Goal: Information Seeking & Learning: Find specific fact

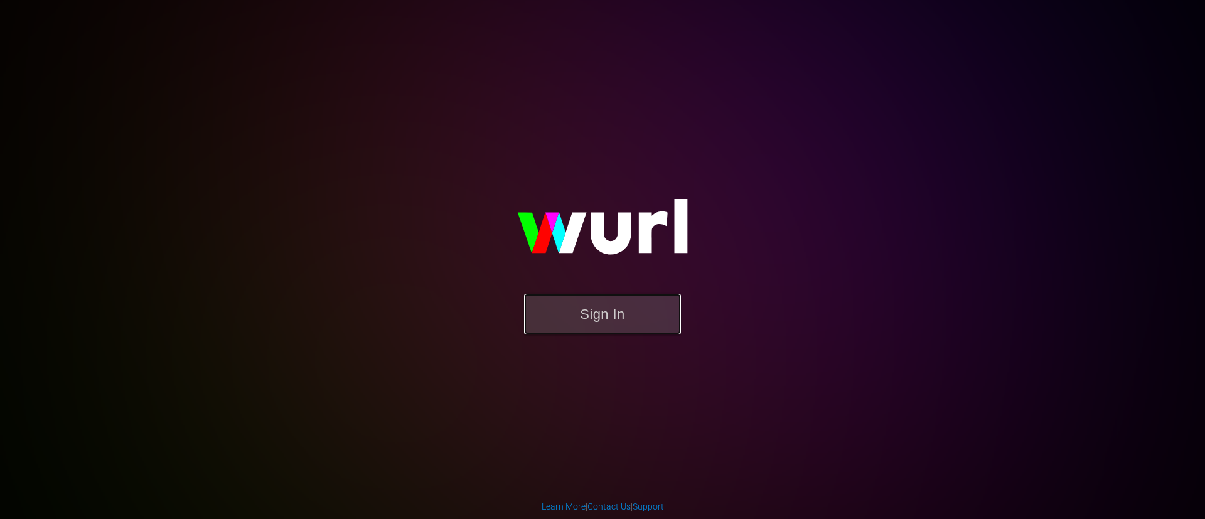
click at [649, 319] on button "Sign In" at bounding box center [602, 314] width 157 height 41
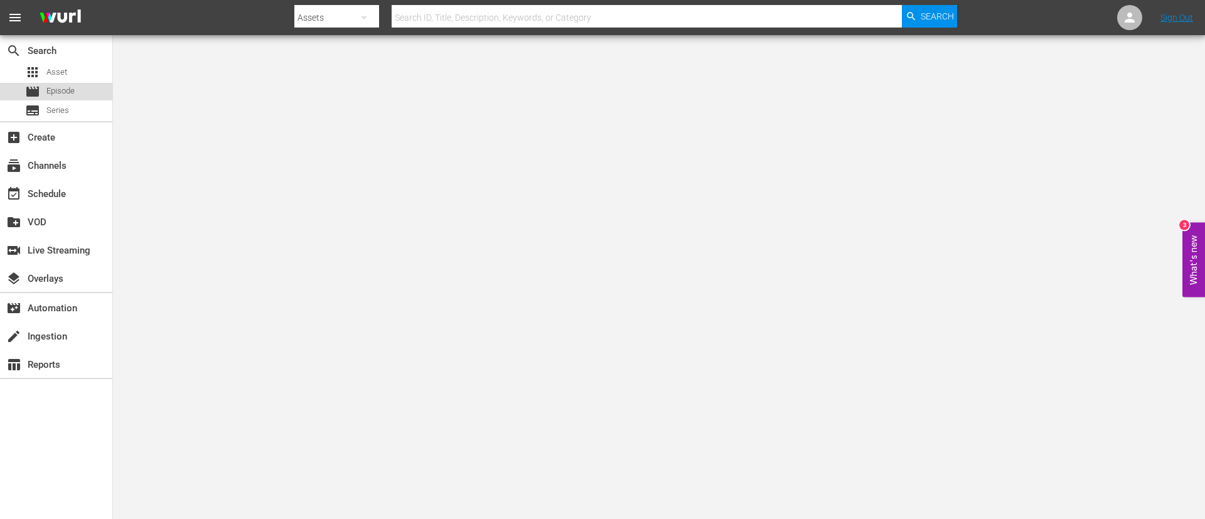
click at [77, 83] on div "movie Episode" at bounding box center [56, 92] width 112 height 18
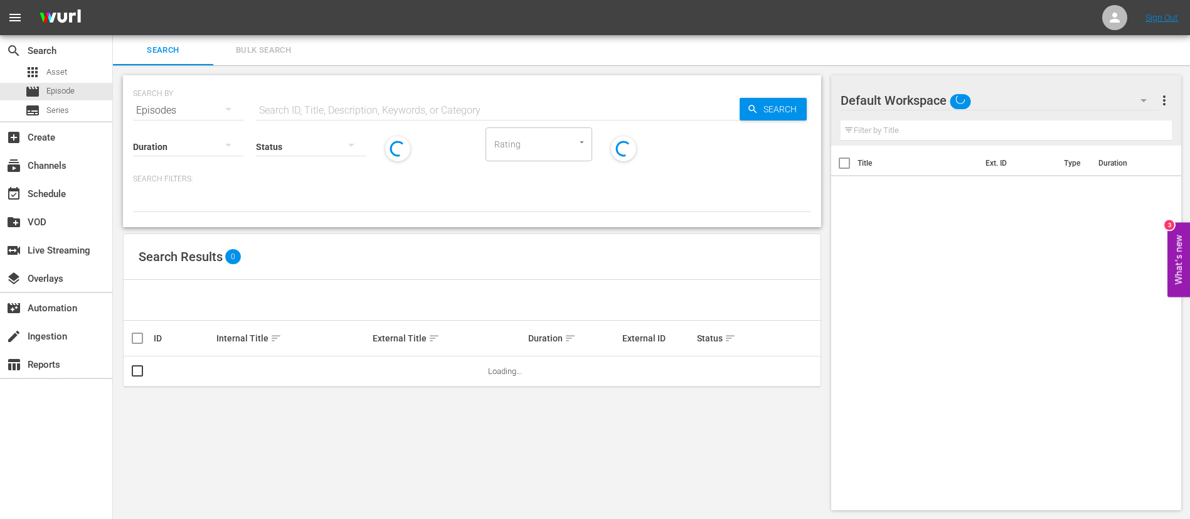
click at [331, 97] on input "text" at bounding box center [498, 110] width 484 height 30
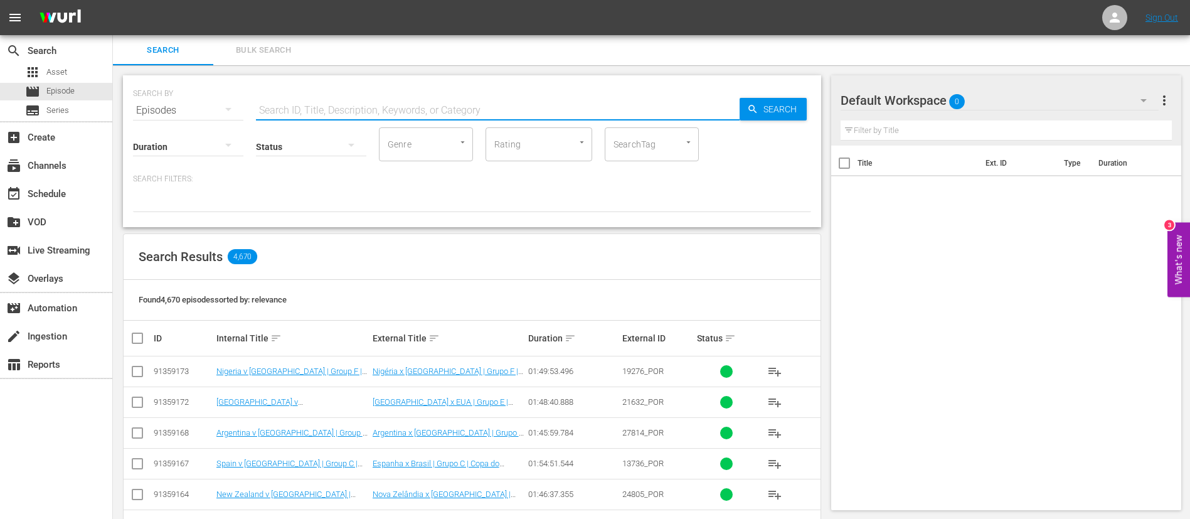
paste input "130149_ITA"
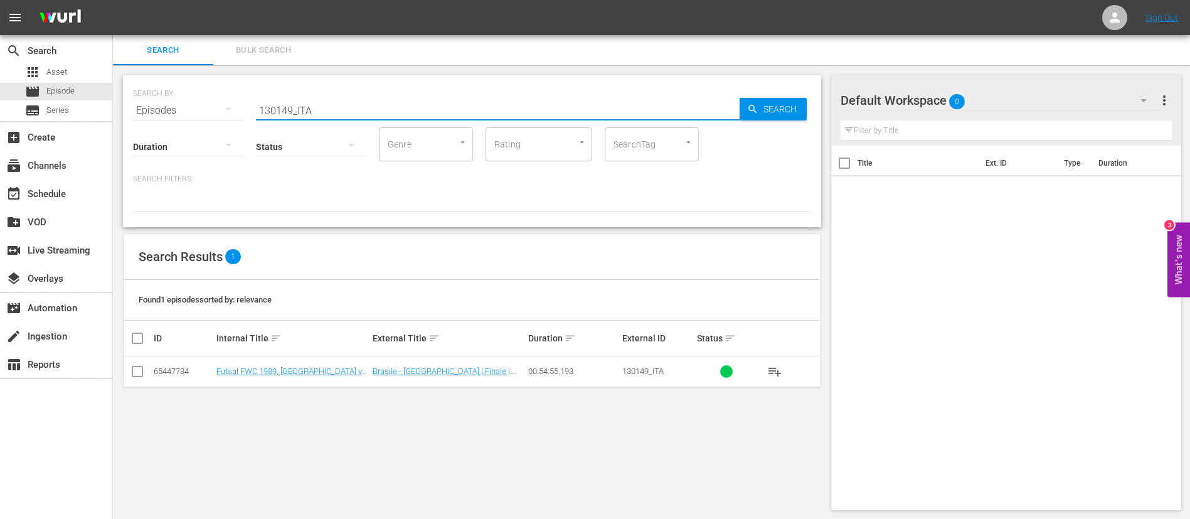
type input "130149_ITA"
click at [398, 365] on td "[PERSON_NAME][GEOGRAPHIC_DATA] | Finale | FIFA Futsal World Championship [GEOGR…" at bounding box center [449, 371] width 156 height 31
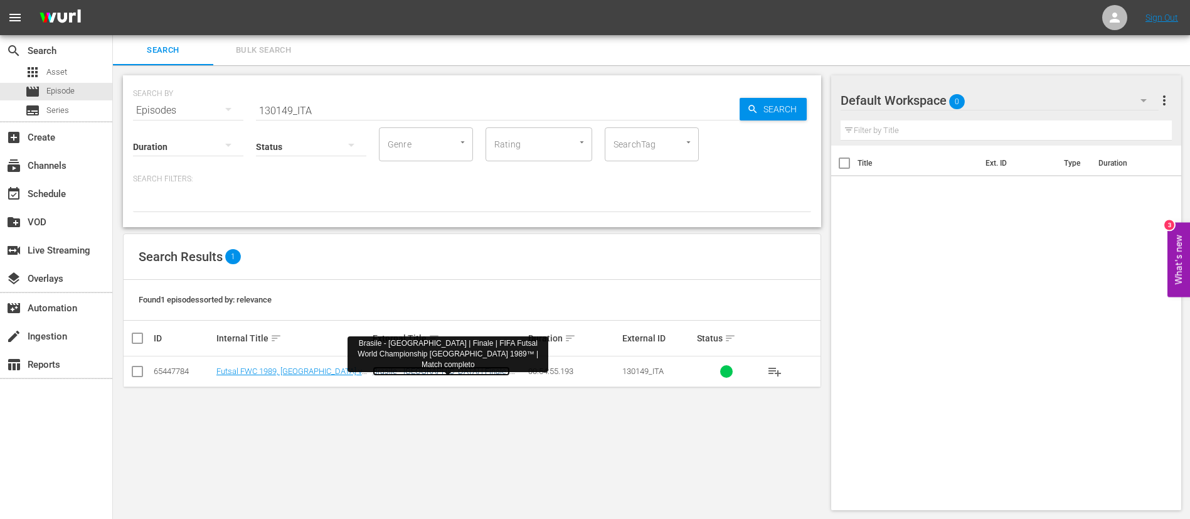
click at [401, 370] on link "[PERSON_NAME][GEOGRAPHIC_DATA] | Finale | FIFA Futsal World Championship [GEOGR…" at bounding box center [441, 385] width 137 height 38
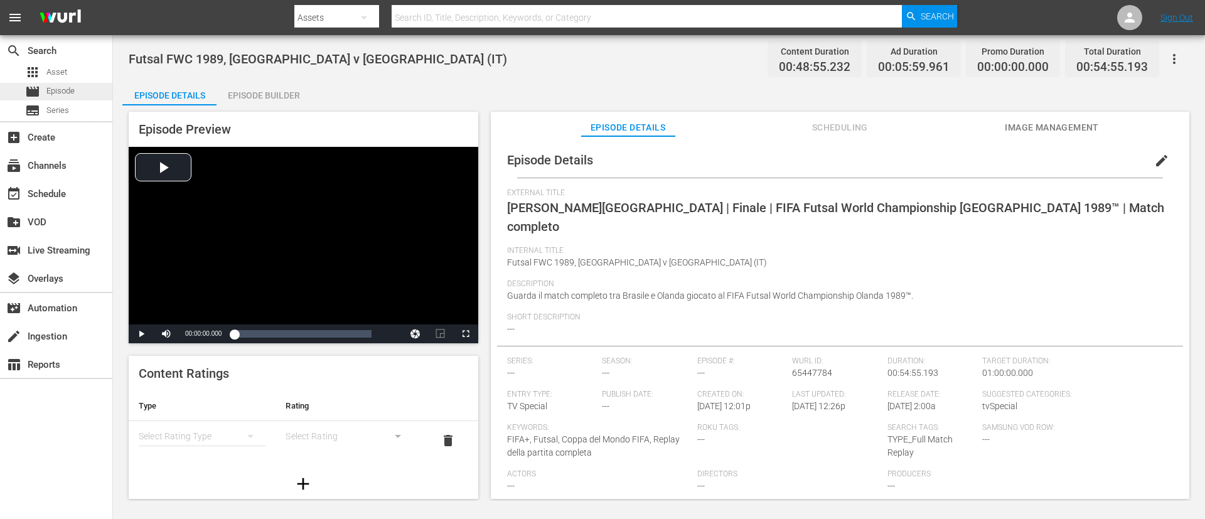
click at [87, 88] on div "movie Episode" at bounding box center [56, 92] width 112 height 18
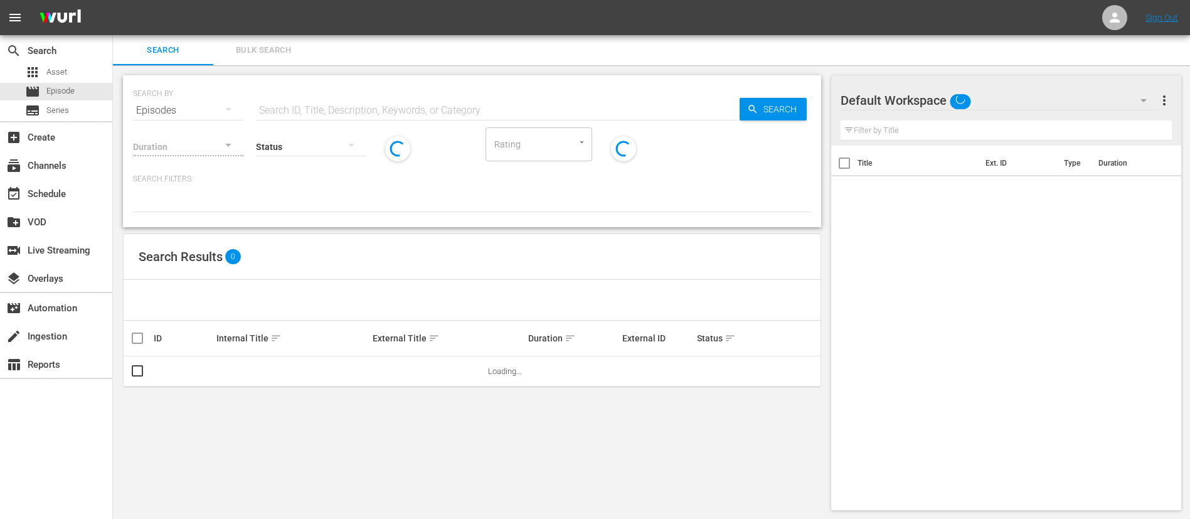
click at [362, 92] on div "SEARCH BY Search By Episodes Search ID, Title, Description, Keywords, or Catego…" at bounding box center [472, 102] width 678 height 45
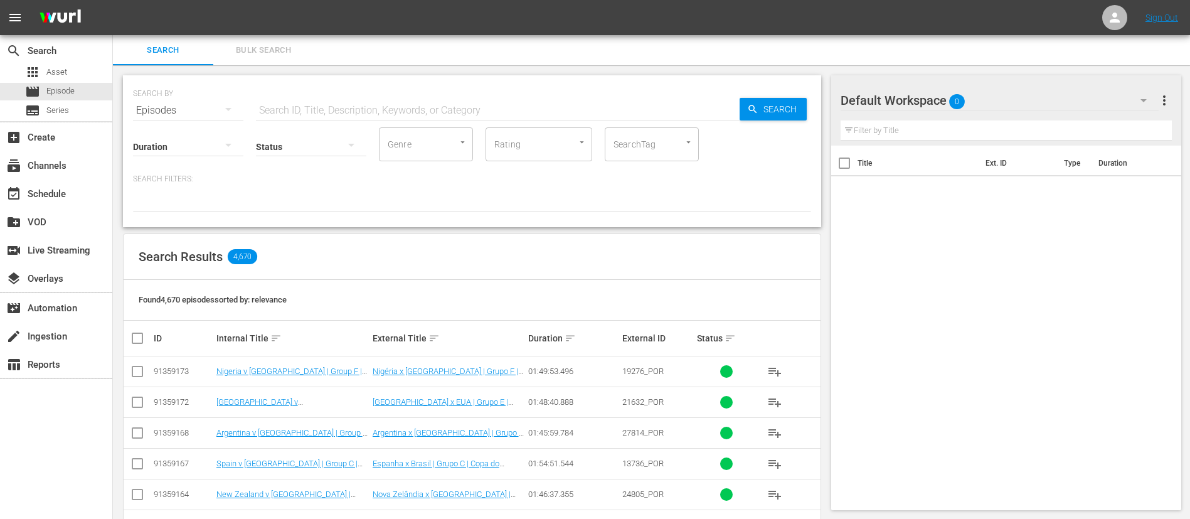
click at [364, 104] on input "text" at bounding box center [498, 110] width 484 height 30
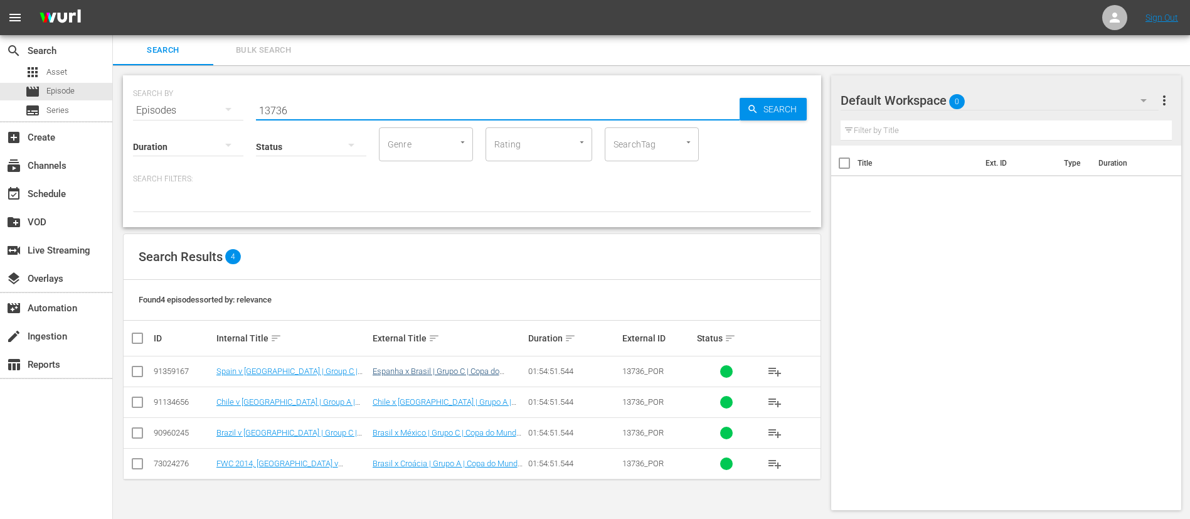
type input "13736"
click at [484, 370] on link "Espanha x Brasil | Grupo C | Copa do Mundo Sub-20 da FIFA [GEOGRAPHIC_DATA] 202…" at bounding box center [436, 380] width 127 height 28
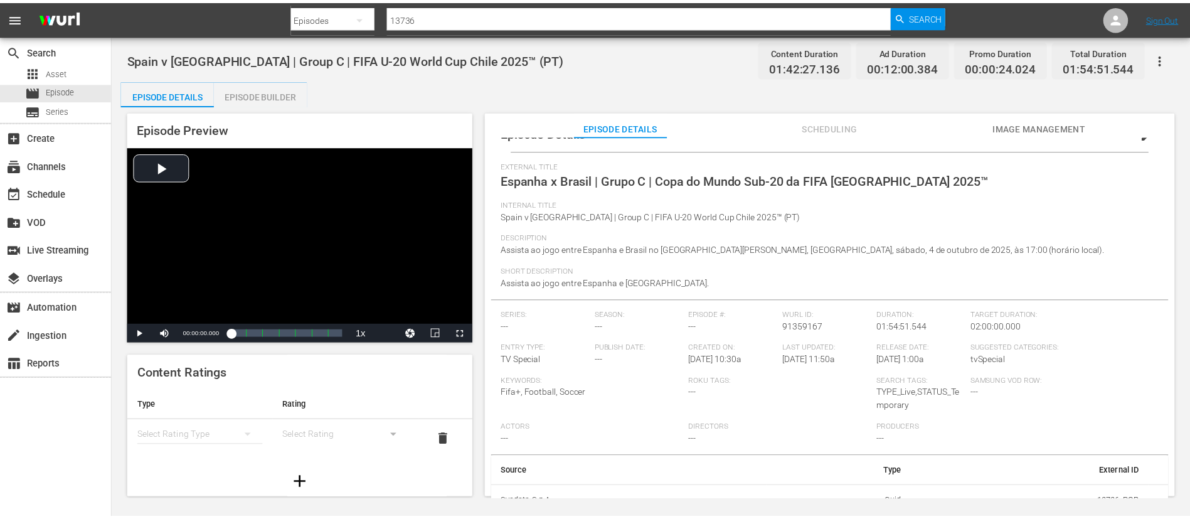
scroll to position [42, 0]
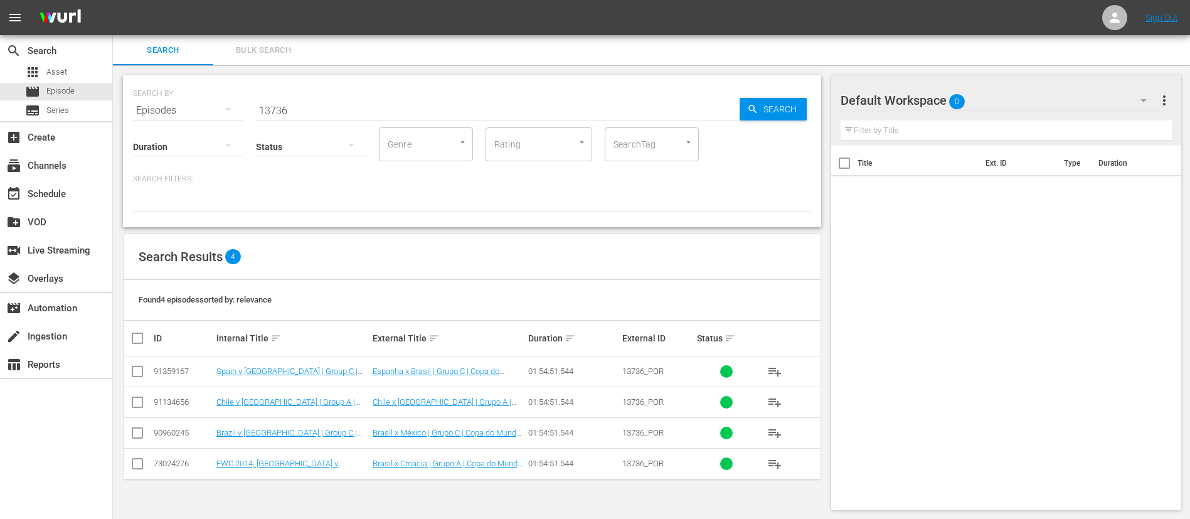
click at [277, 114] on input "13736" at bounding box center [498, 110] width 484 height 30
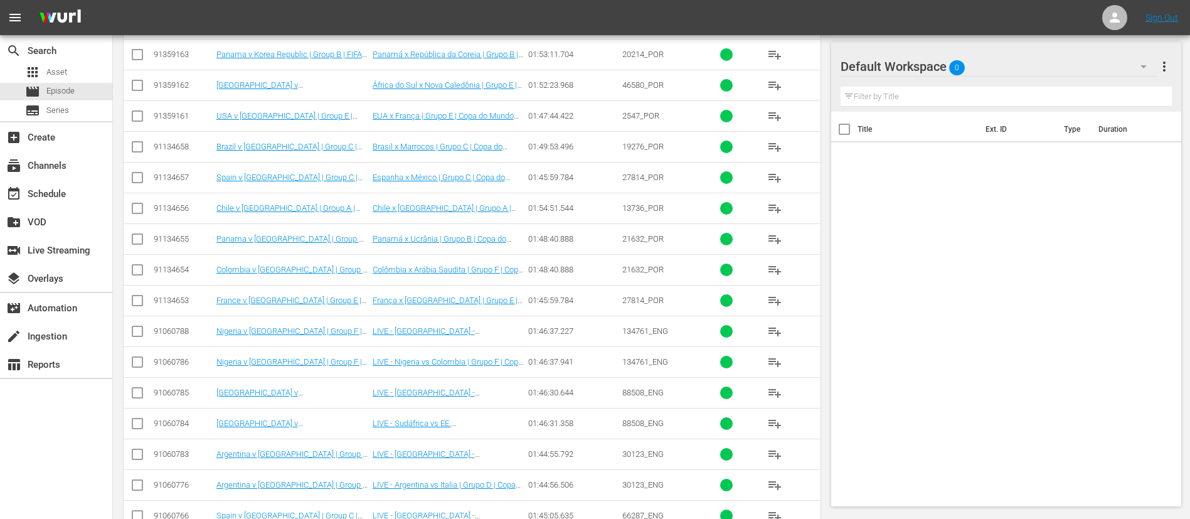
scroll to position [1121, 0]
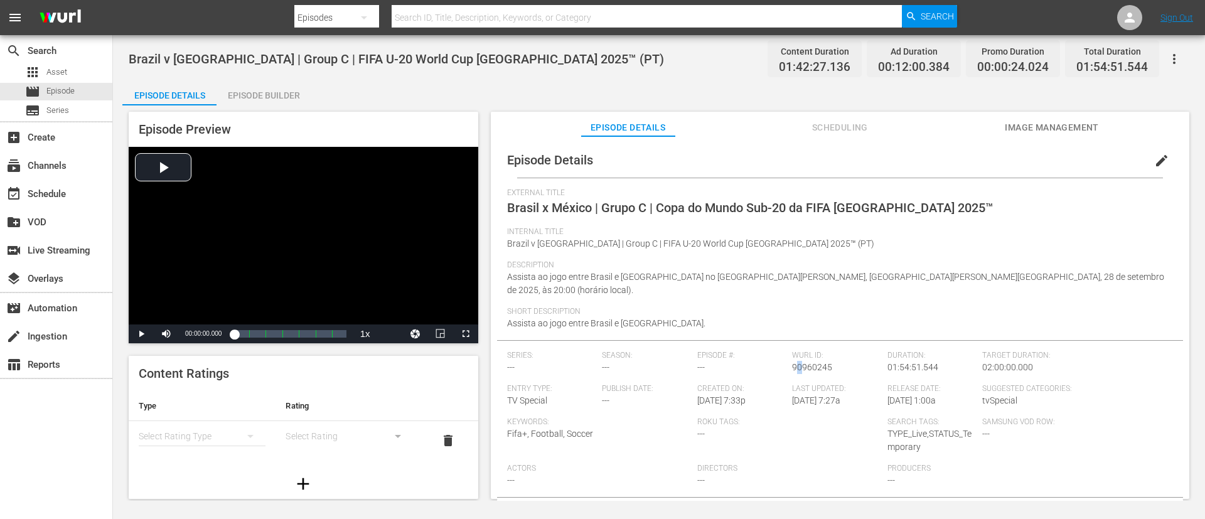
click at [794, 362] on span "90960245" at bounding box center [812, 367] width 40 height 10
drag, startPoint x: 831, startPoint y: 352, endPoint x: 778, endPoint y: 352, distance: 53.3
click at [778, 352] on div "Series: --- Season: --- Episode #: --- [PERSON_NAME] ID: 90960245 Duration: 01:…" at bounding box center [840, 424] width 666 height 146
click at [826, 362] on span "90960245" at bounding box center [812, 367] width 40 height 10
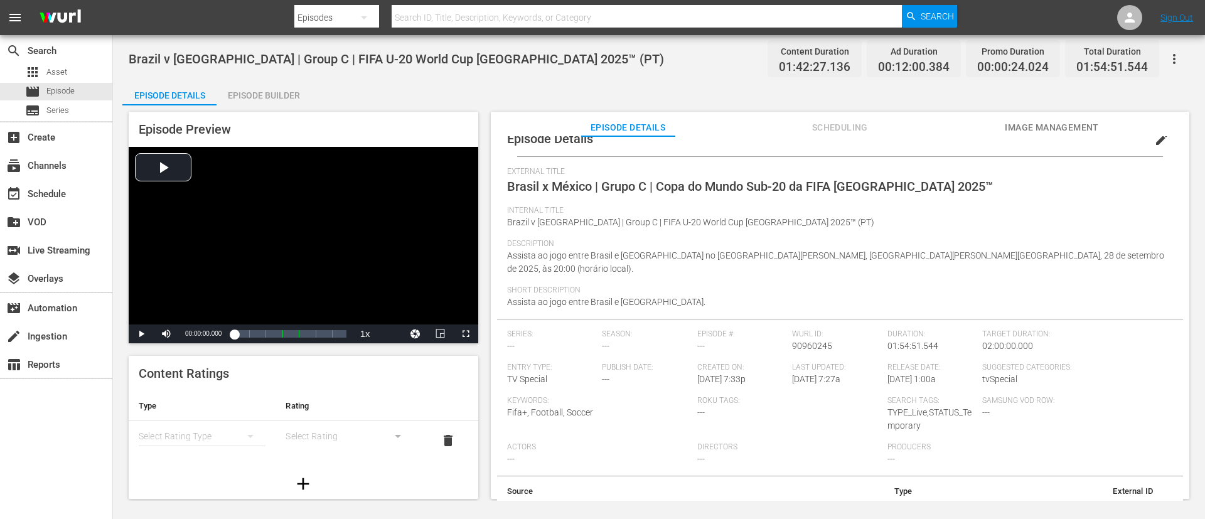
scroll to position [42, 0]
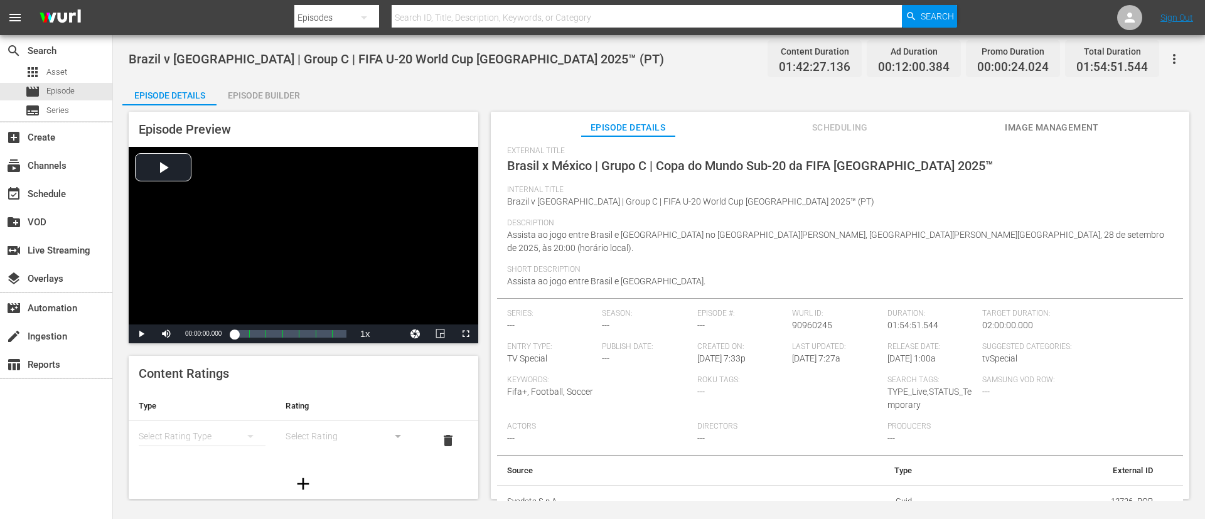
click at [1126, 486] on td "13736_POR" at bounding box center [1042, 501] width 240 height 33
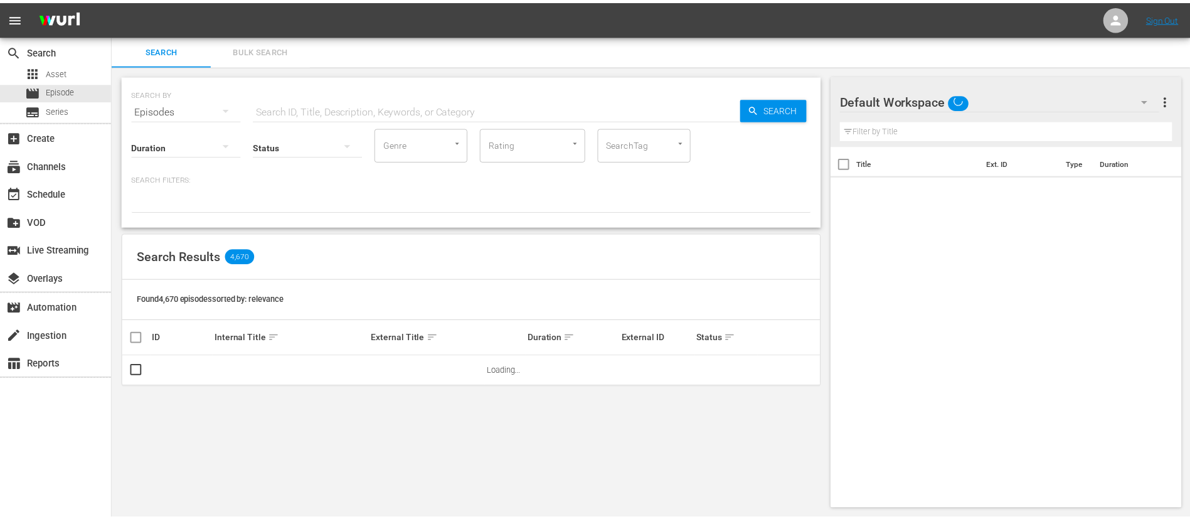
scroll to position [1, 0]
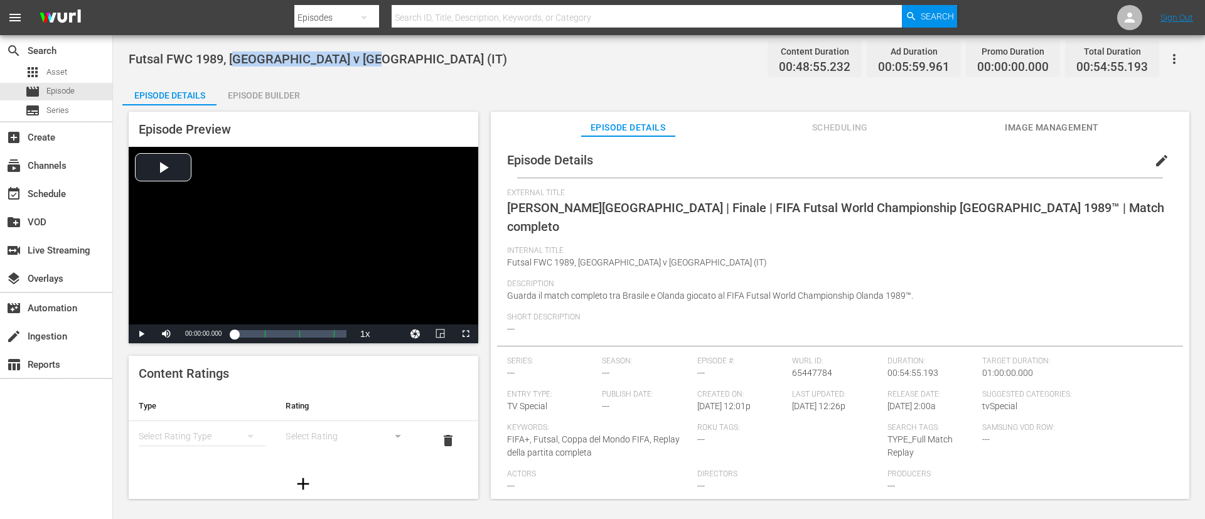
drag, startPoint x: 324, startPoint y: 51, endPoint x: 504, endPoint y: 75, distance: 181.0
click at [395, 51] on div "Futsal FWC 1989, [GEOGRAPHIC_DATA] v [GEOGRAPHIC_DATA] (IT) Content Duration 00…" at bounding box center [659, 59] width 1060 height 28
click at [561, 78] on div "Futsal FWC 1989, [GEOGRAPHIC_DATA] v [GEOGRAPHIC_DATA] (IT) Content Duration 00…" at bounding box center [659, 268] width 1092 height 466
